Goal: Task Accomplishment & Management: Complete application form

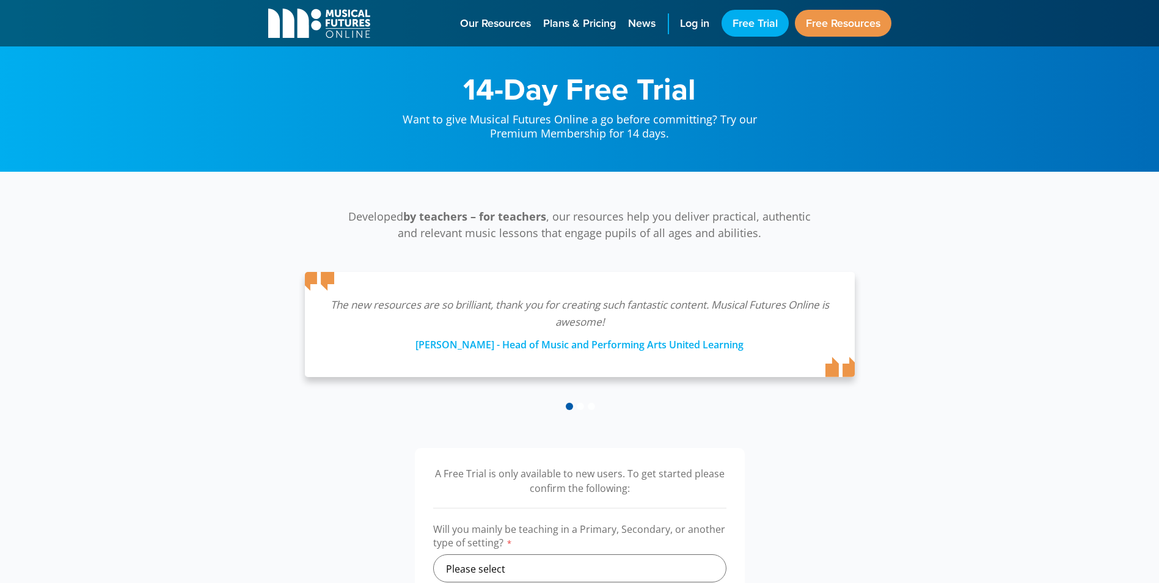
scroll to position [244, 0]
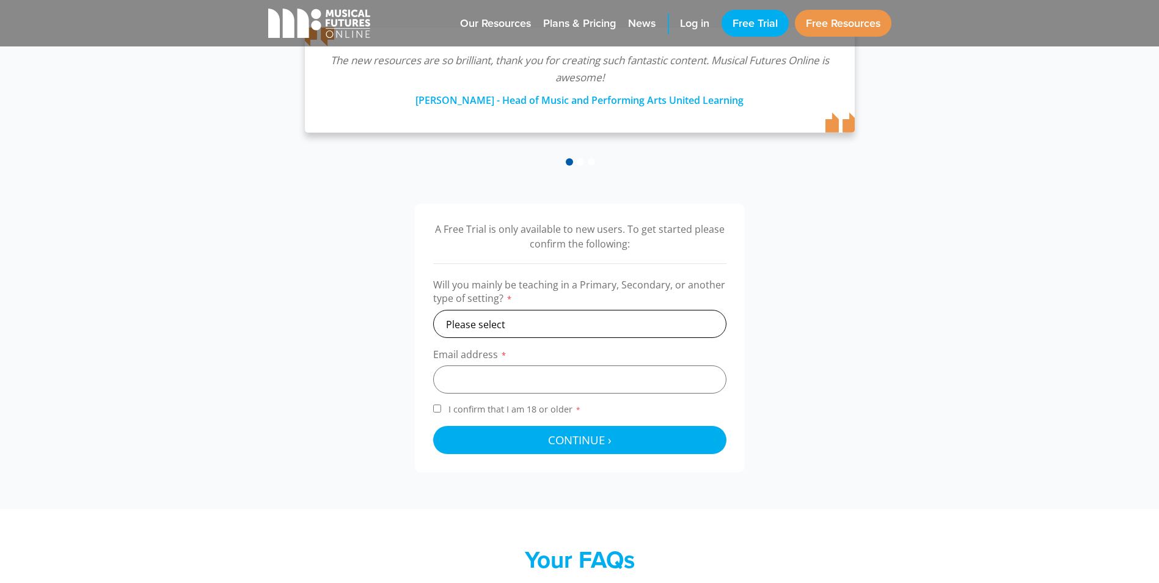
click at [548, 321] on select "Please select Primary Secondary Other" at bounding box center [579, 324] width 293 height 28
select select "primary"
click at [433, 310] on select "Please select Primary Secondary Other" at bounding box center [579, 324] width 293 height 28
click at [481, 377] on input "email" at bounding box center [579, 379] width 293 height 28
type input "nlatham1.205@lgflmail.org"
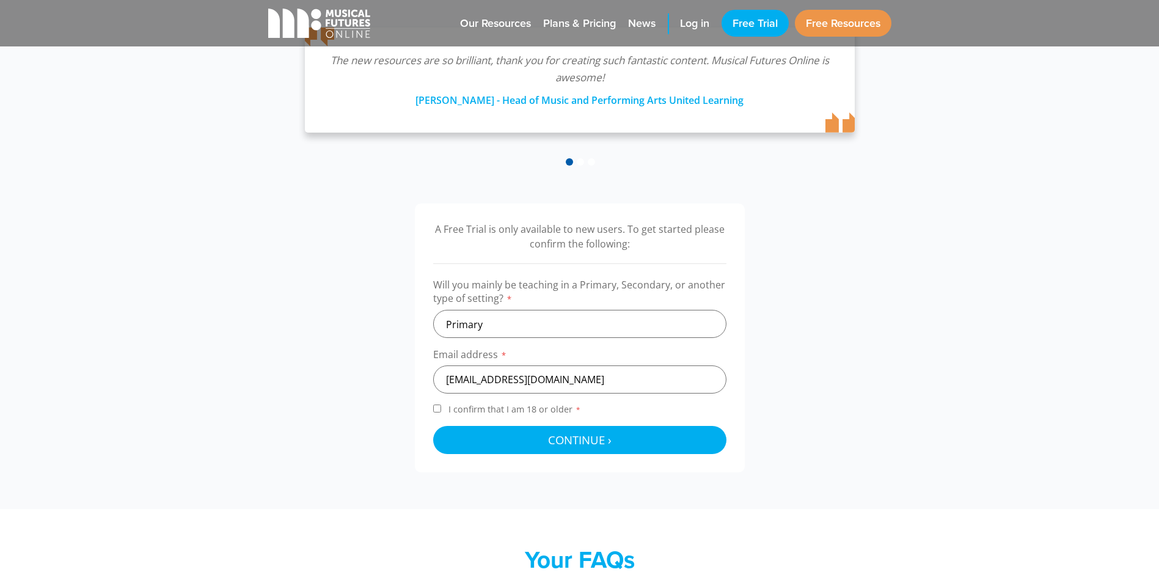
click at [435, 404] on input "I confirm that I am 18 or older *" at bounding box center [437, 408] width 8 height 8
checkbox input "true"
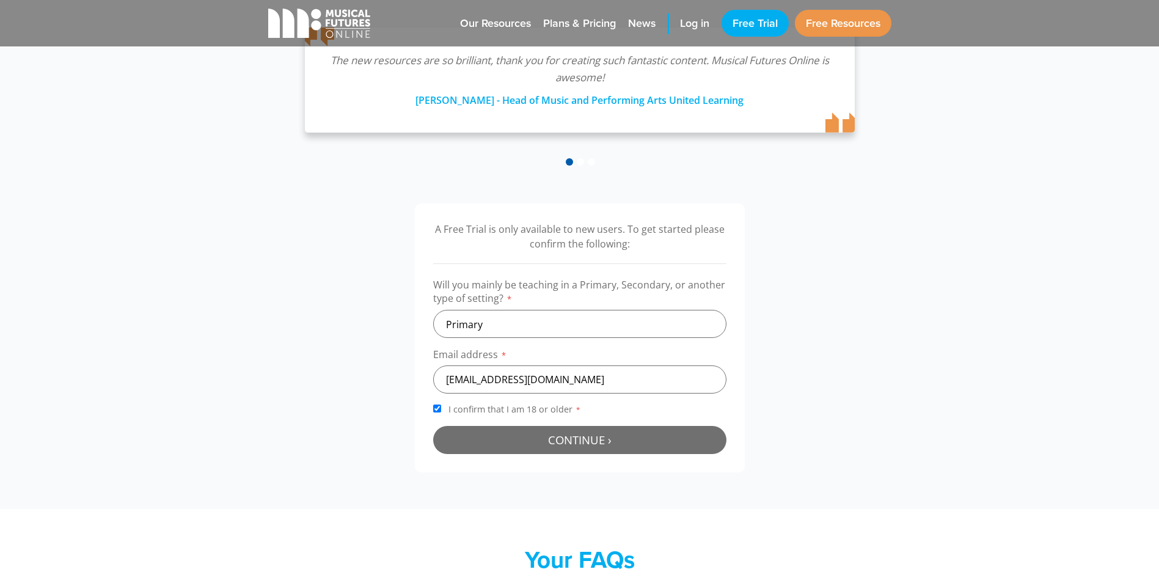
click at [511, 440] on button "Continue › Checking your details..." at bounding box center [579, 440] width 293 height 28
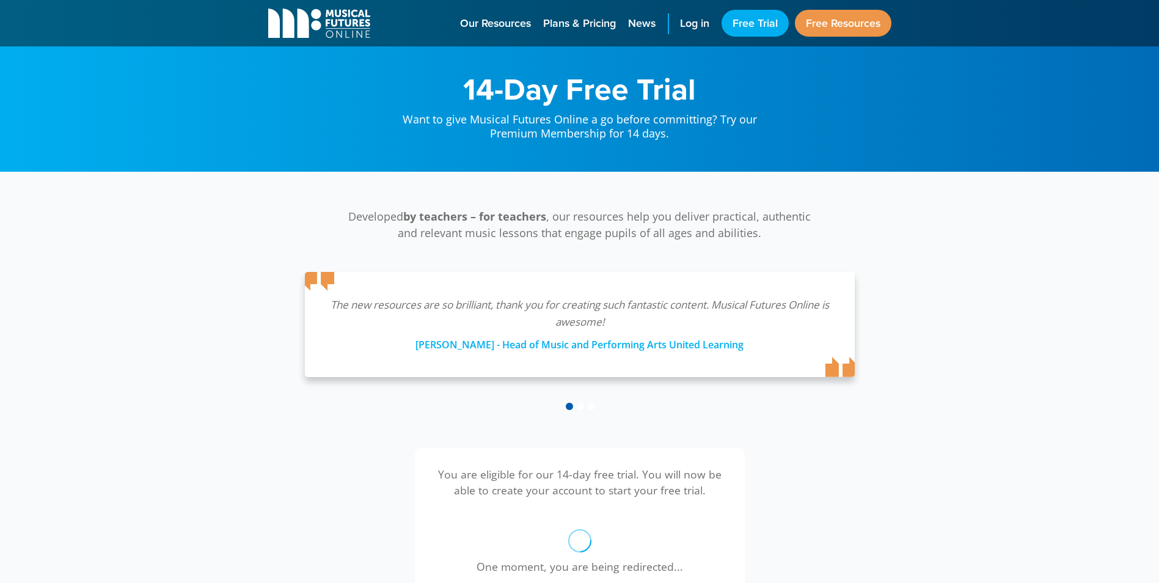
scroll to position [399, 0]
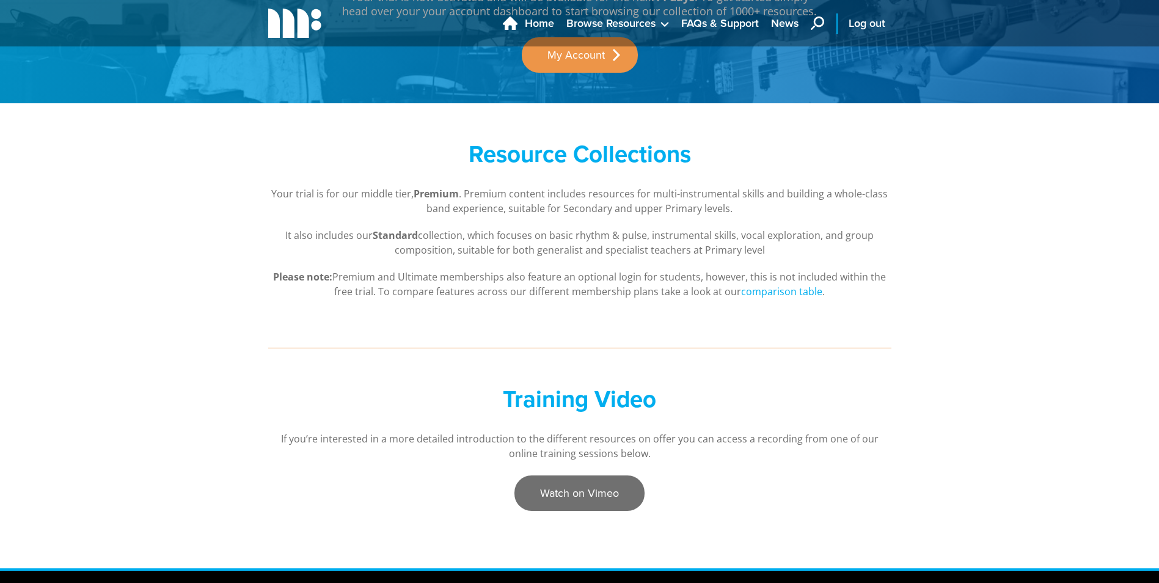
scroll to position [61, 0]
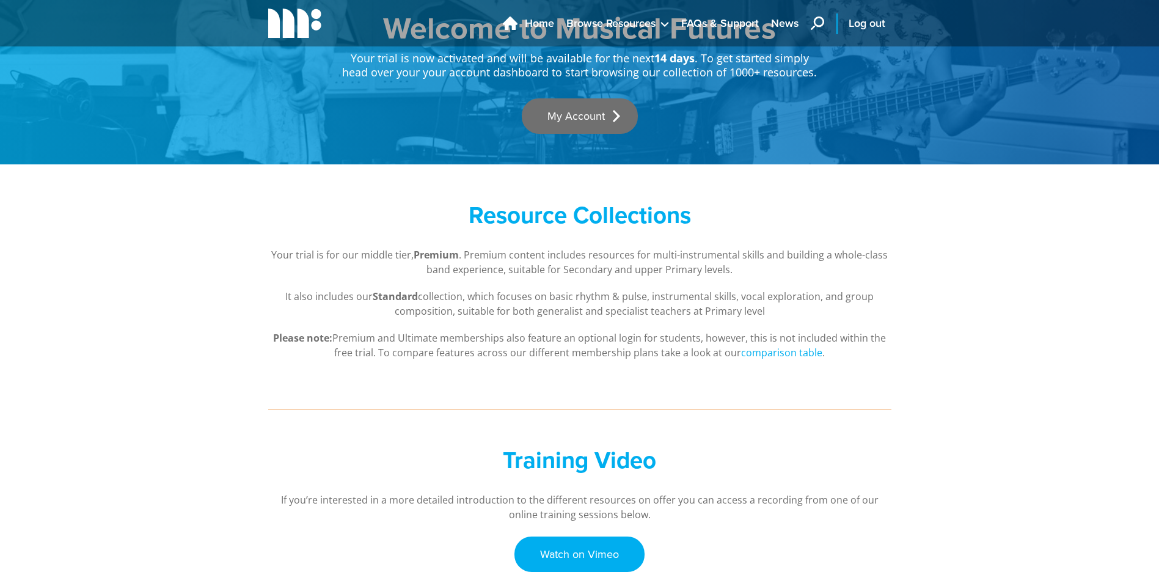
click at [573, 108] on link "My Account" at bounding box center [580, 115] width 116 height 35
